Goal: Transaction & Acquisition: Purchase product/service

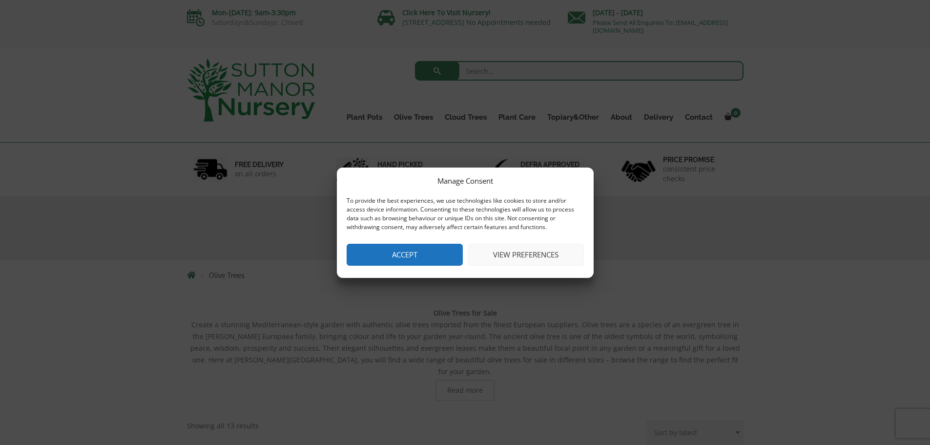
click at [399, 253] on button "Accept" at bounding box center [405, 255] width 116 height 22
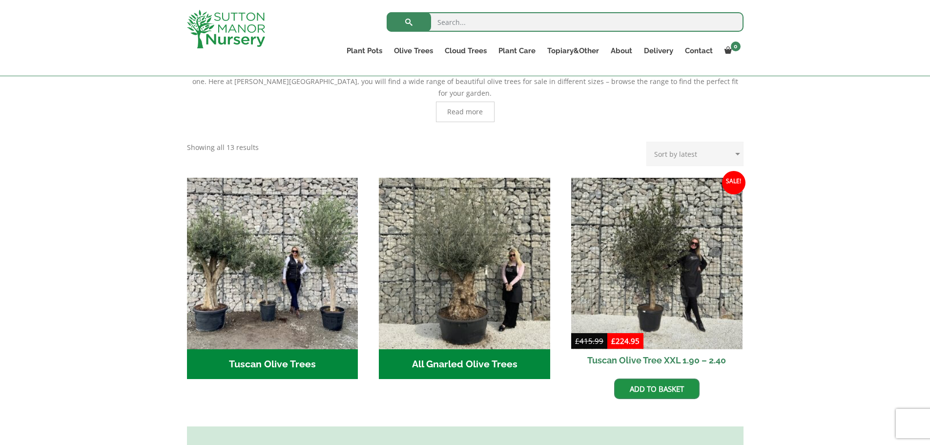
scroll to position [342, 0]
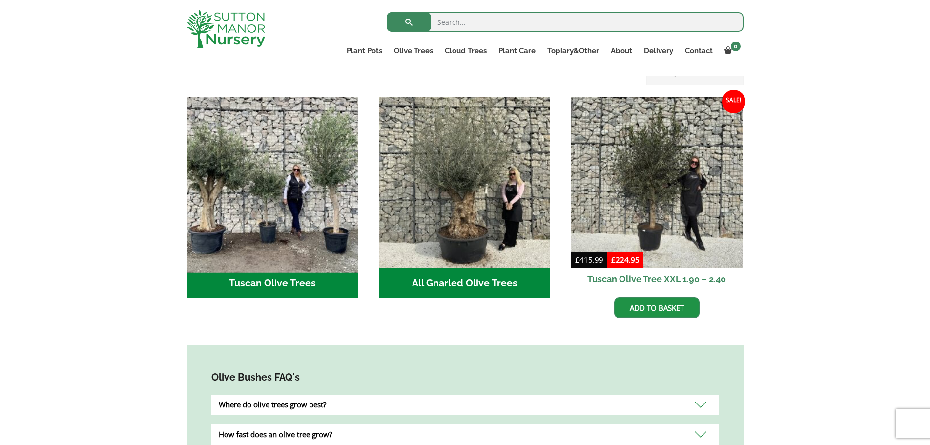
click at [256, 178] on img "Visit product category Tuscan Olive Trees" at bounding box center [273, 182] width 180 height 180
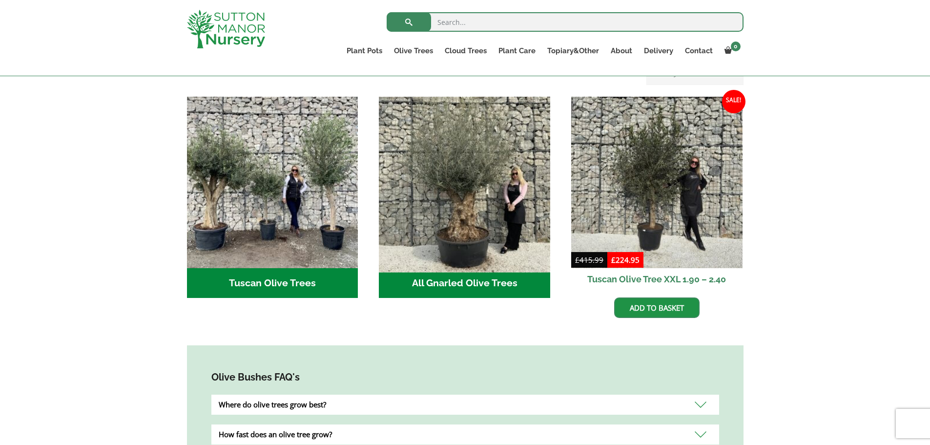
click at [468, 190] on img "Visit product category All Gnarled Olive Trees" at bounding box center [465, 182] width 180 height 180
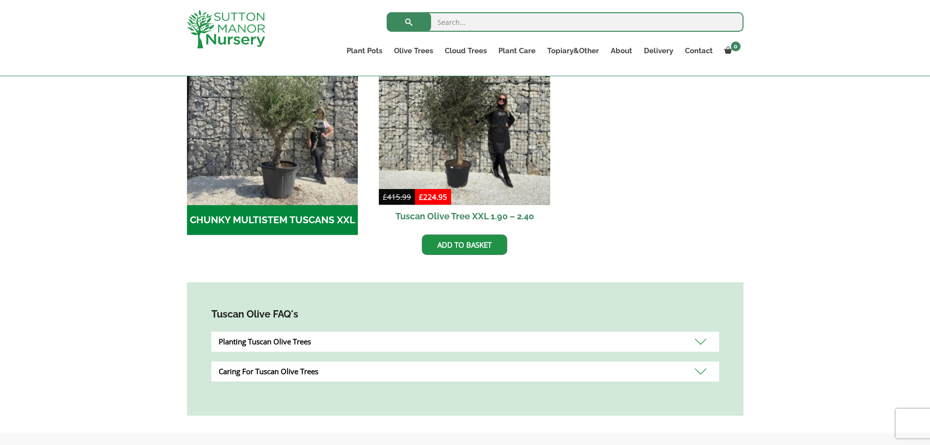
scroll to position [293, 0]
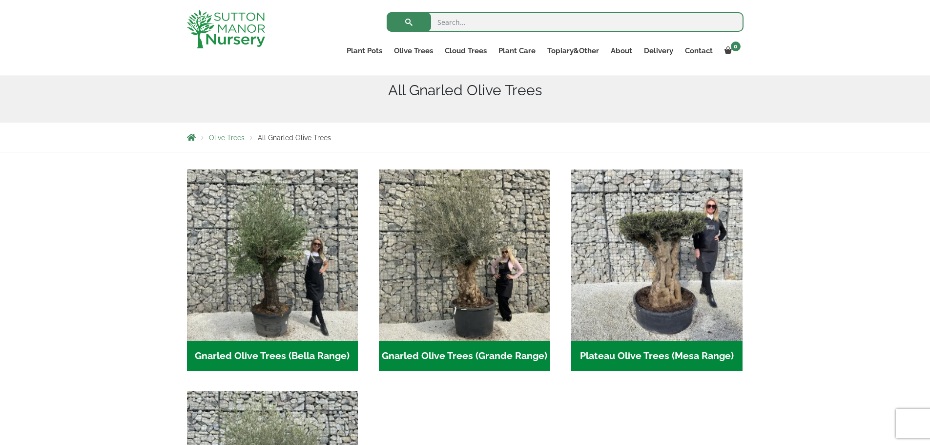
scroll to position [195, 0]
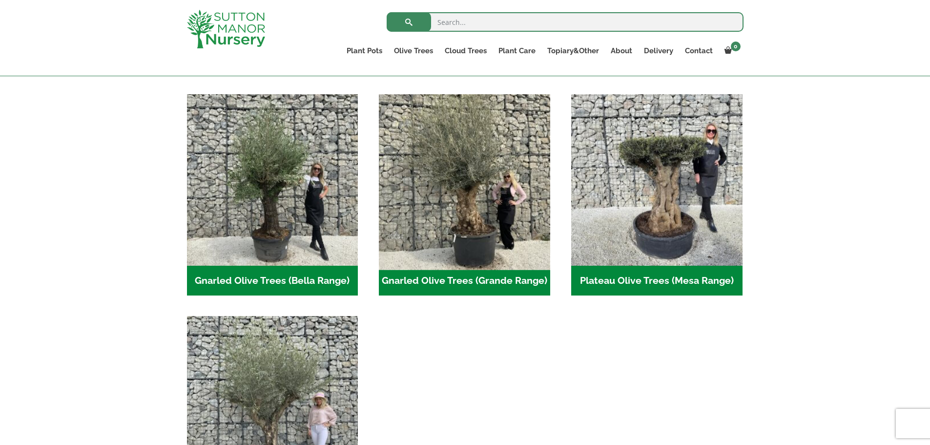
click at [477, 193] on img "Visit product category Gnarled Olive Trees (Grande Range)" at bounding box center [465, 180] width 180 height 180
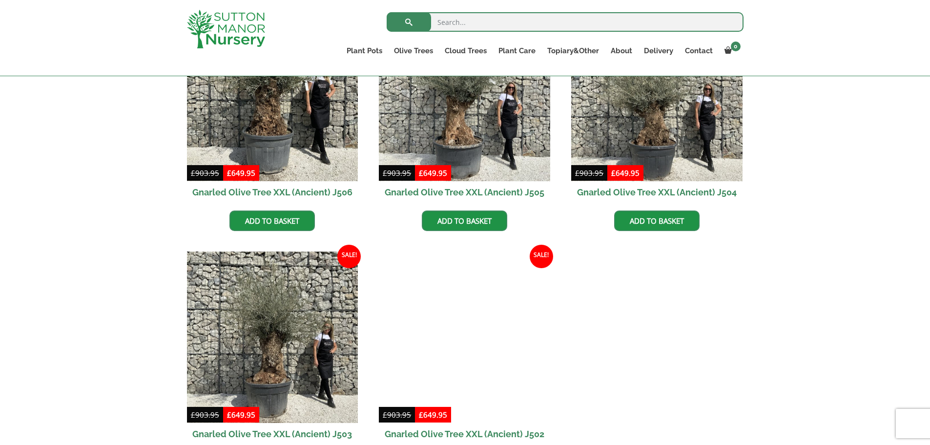
scroll to position [1416, 0]
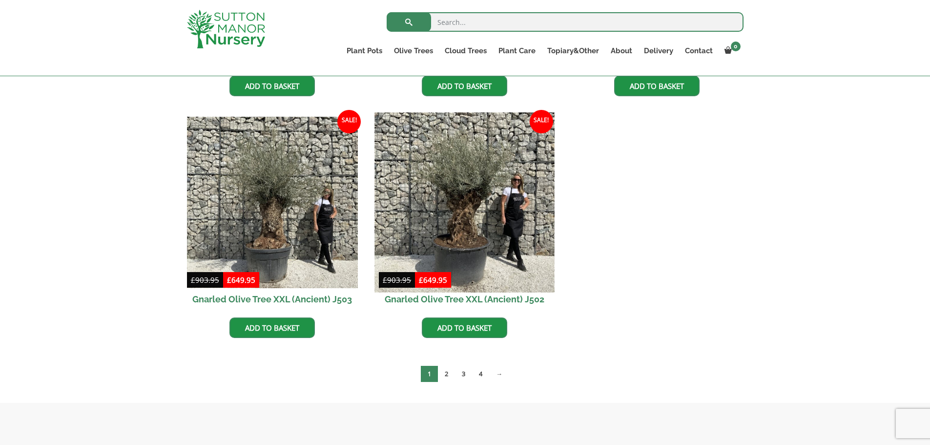
click at [463, 220] on img at bounding box center [465, 203] width 180 height 180
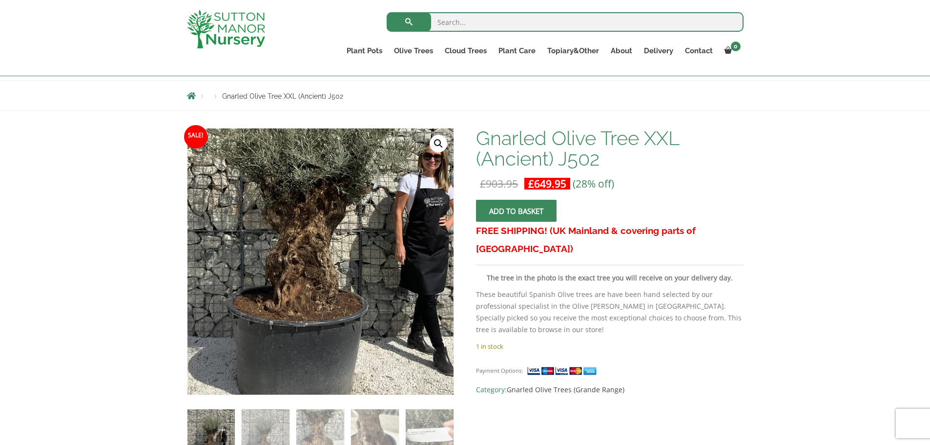
scroll to position [49, 0]
